Goal: Task Accomplishment & Management: Manage account settings

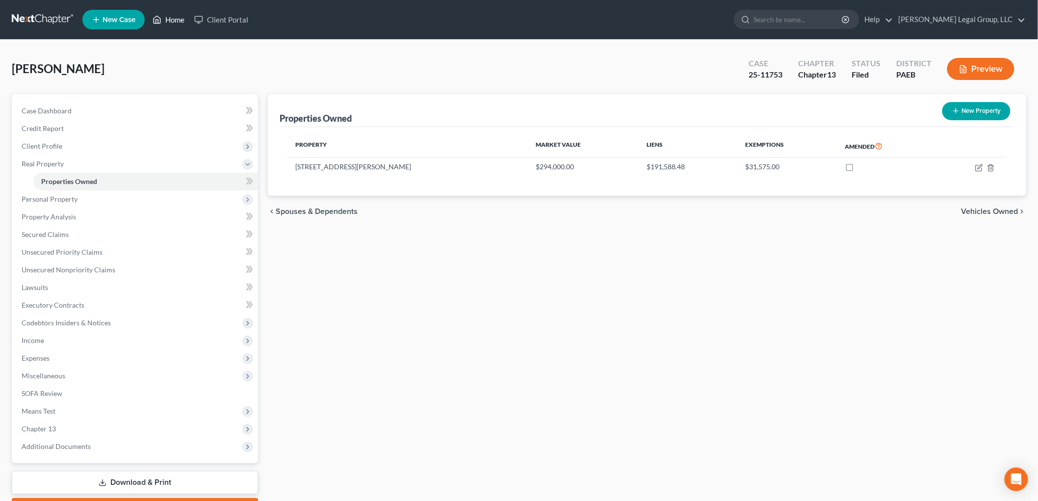
click at [183, 21] on link "Home" at bounding box center [169, 20] width 42 height 18
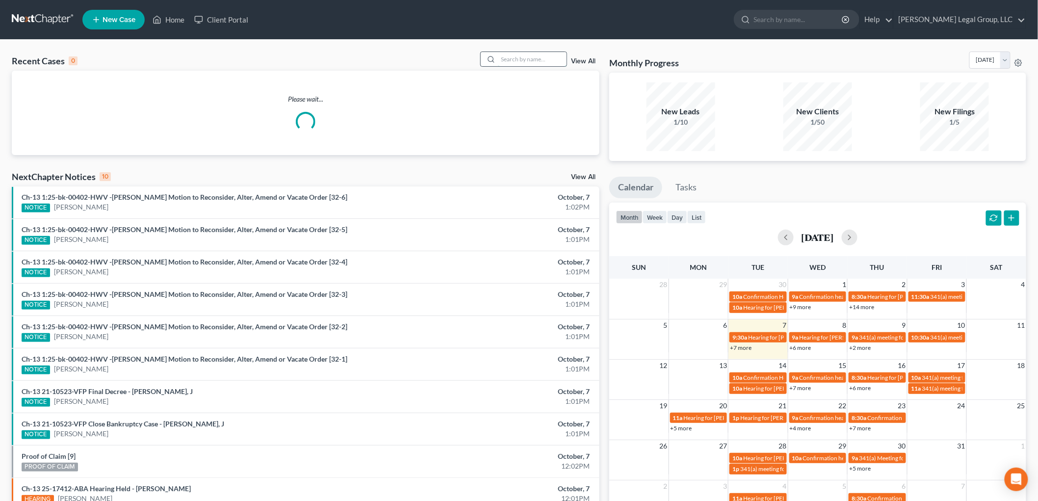
click at [528, 60] on input "search" at bounding box center [532, 59] width 69 height 14
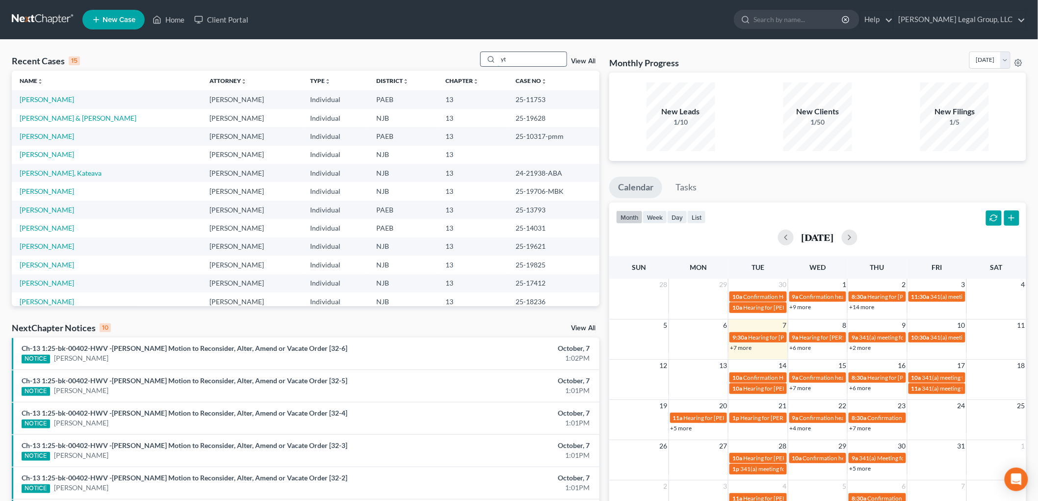
type input "y"
type input "[PERSON_NAME]"
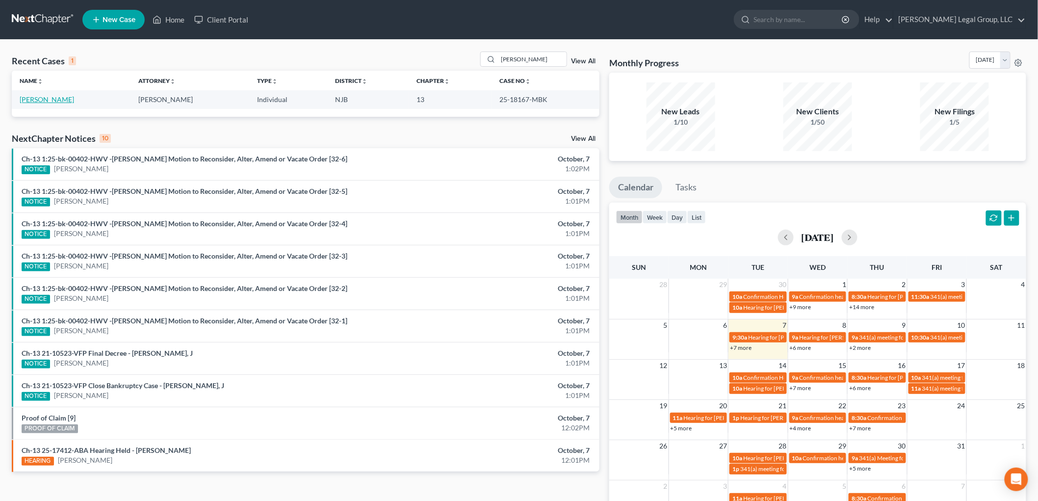
click at [48, 102] on link "[PERSON_NAME]" at bounding box center [47, 99] width 54 height 8
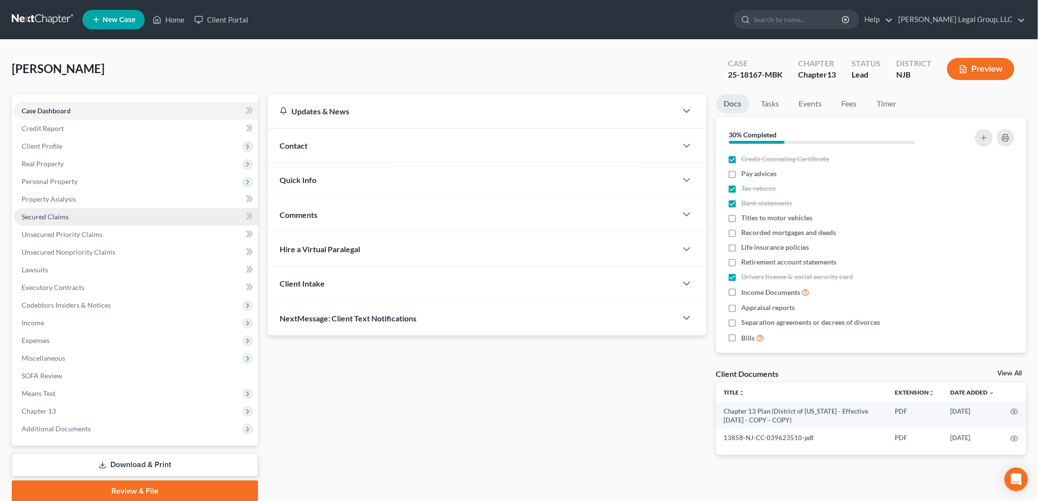
click at [86, 213] on link "Secured Claims" at bounding box center [136, 217] width 244 height 18
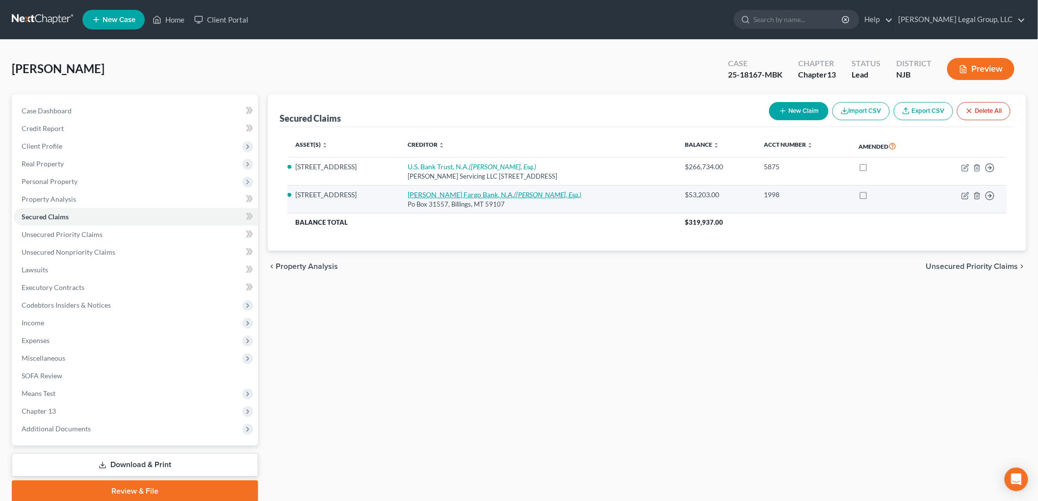
click at [515, 192] on icon "([PERSON_NAME], Esq.)" at bounding box center [548, 194] width 67 height 8
select select "27"
select select "0"
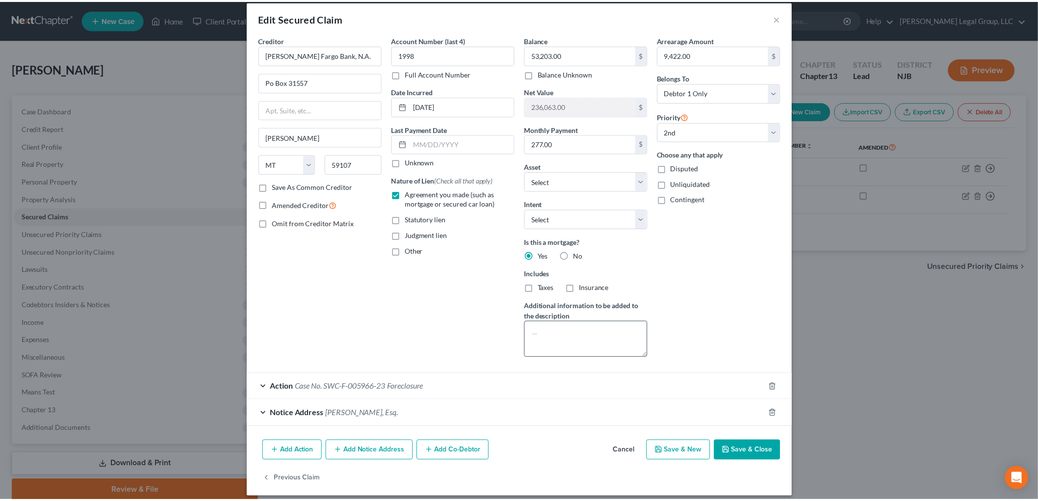
scroll to position [19, 0]
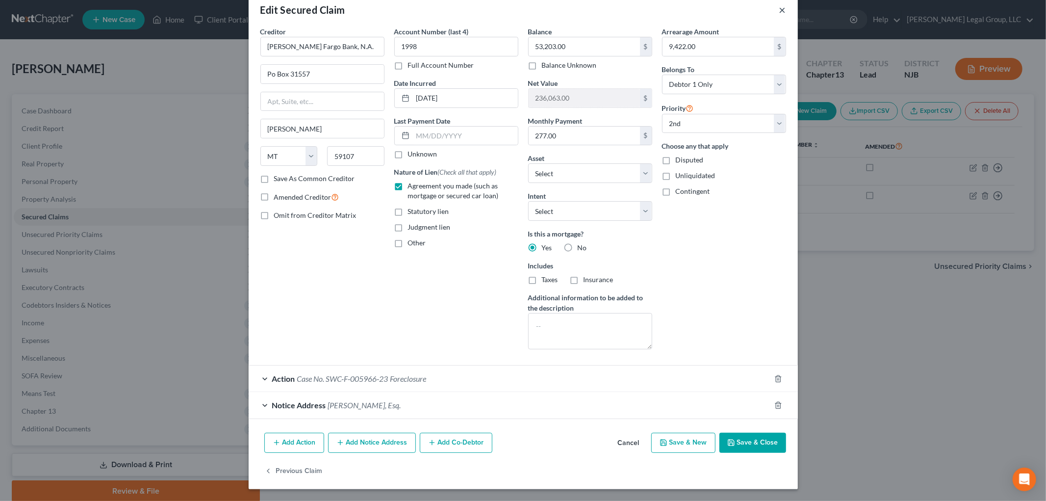
click at [780, 5] on button "×" at bounding box center [783, 10] width 7 height 12
